Goal: Check status: Check status

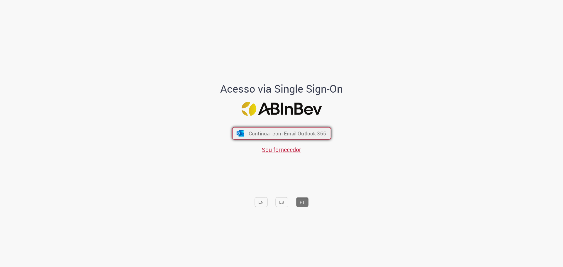
click at [263, 134] on span "Continuar com Email Outlook 365" at bounding box center [287, 133] width 77 height 7
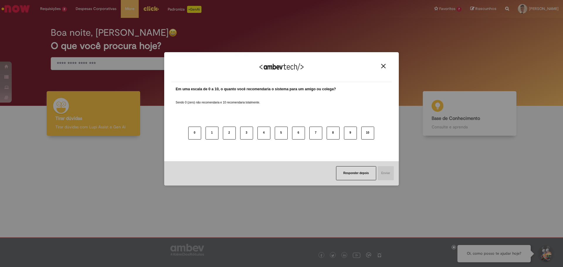
click at [384, 64] on button "Close" at bounding box center [384, 66] width 8 height 5
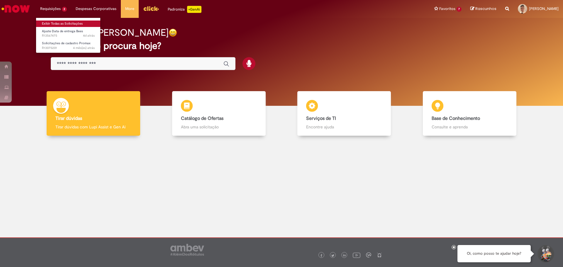
click at [58, 23] on link "Exibir Todas as Solicitações" at bounding box center [68, 24] width 65 height 6
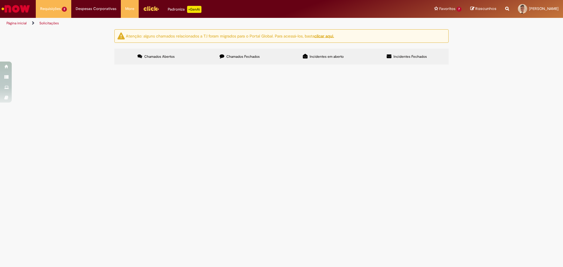
click at [243, 57] on span "Chamados Fechados" at bounding box center [243, 56] width 33 height 5
click at [0, 0] on span "Alteração de datas de entregas, pdv com devolução reincidentes nas segundas." at bounding box center [0, 0] width 0 height 0
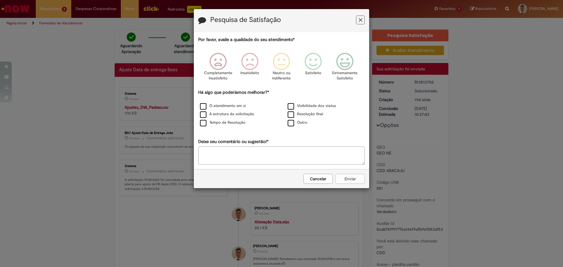
click at [361, 18] on icon "Feedback" at bounding box center [361, 20] width 4 height 6
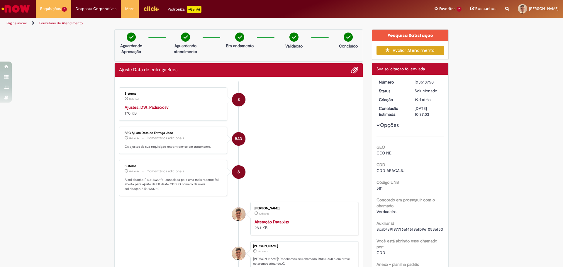
click at [18, 24] on link "Página inicial" at bounding box center [16, 23] width 20 height 5
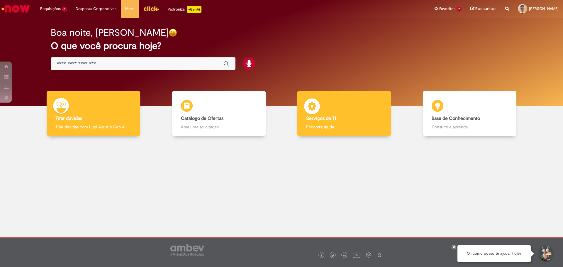
click at [320, 103] on img at bounding box center [312, 108] width 18 height 18
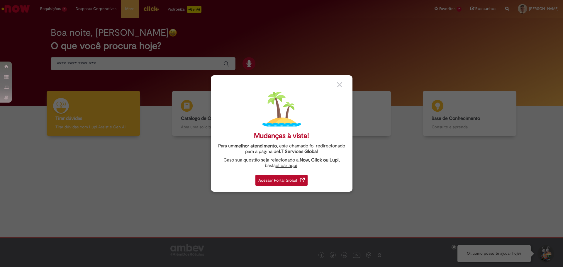
click at [286, 184] on div "Acessar Portal Global" at bounding box center [282, 180] width 52 height 11
